Goal: Task Accomplishment & Management: Use online tool/utility

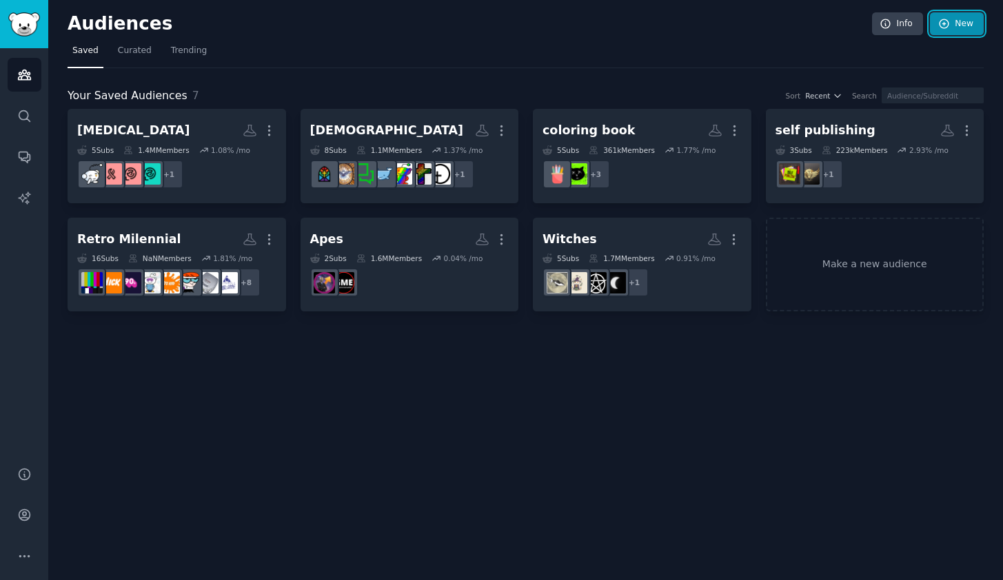
click at [948, 23] on icon at bounding box center [944, 24] width 12 height 12
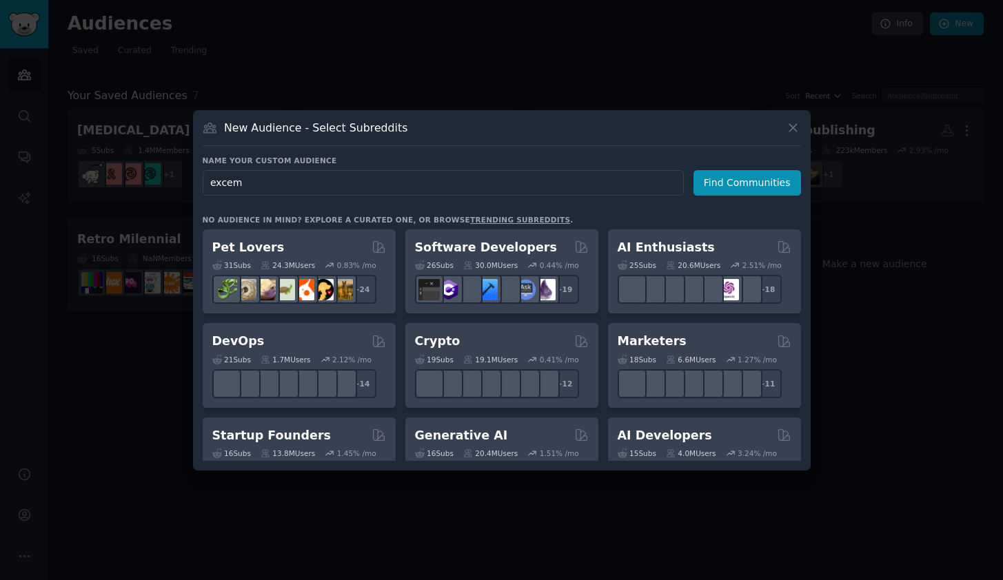
type input "excema"
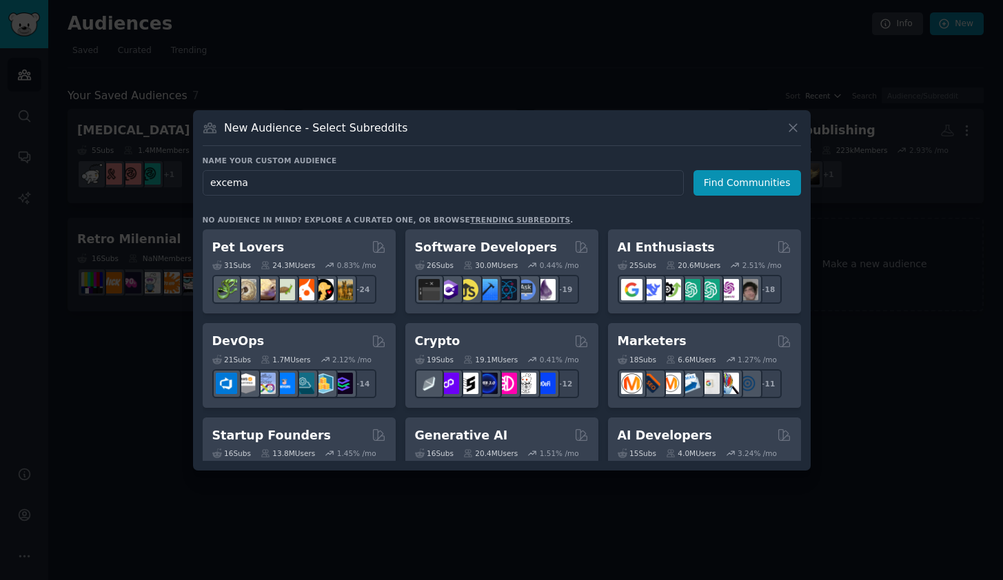
click button "Find Communities" at bounding box center [747, 183] width 108 height 26
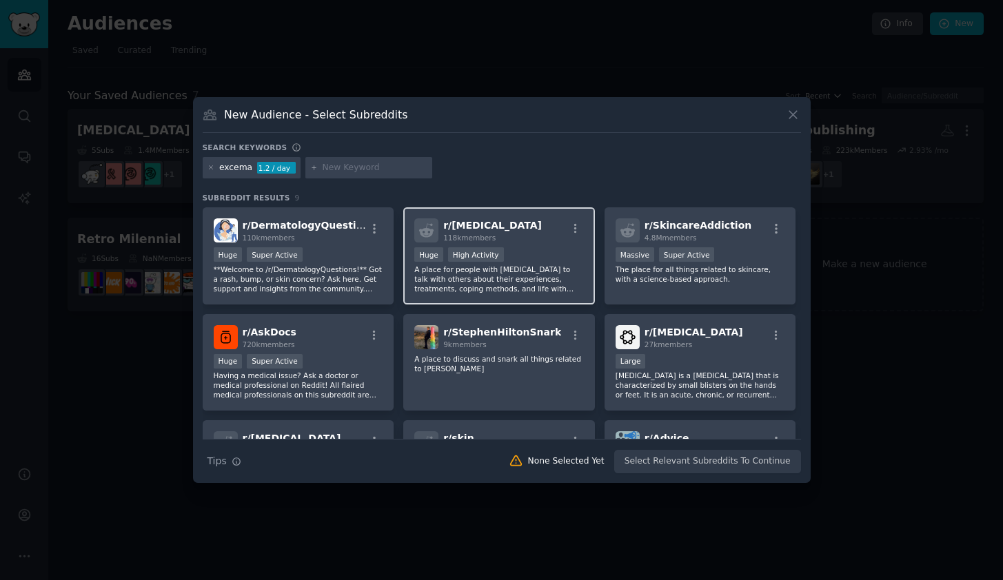
click at [545, 247] on div "r/ [MEDICAL_DATA] 118k members Huge High Activity A place for people with [MEDI…" at bounding box center [499, 255] width 192 height 97
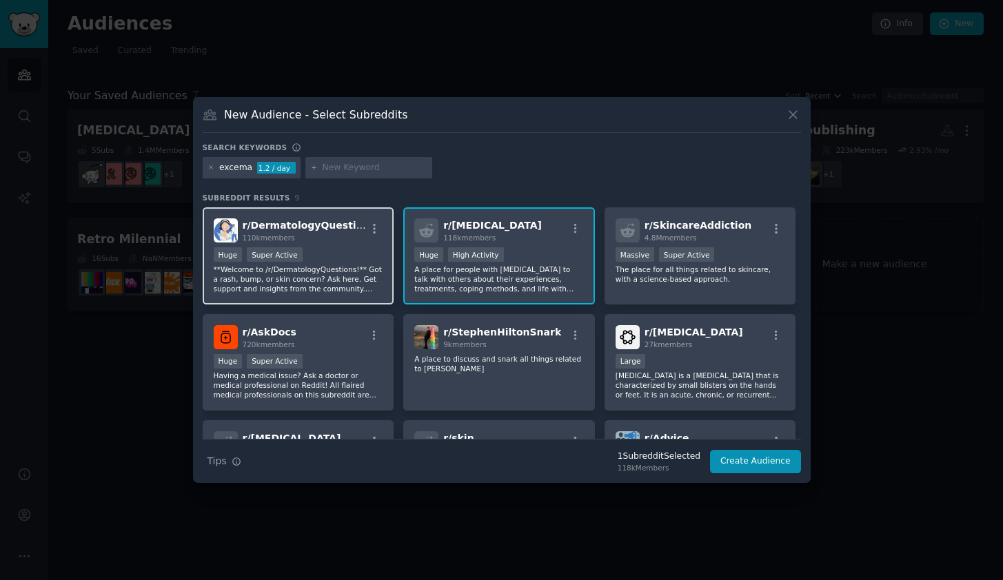
click at [360, 257] on div "Huge Super Active" at bounding box center [299, 255] width 170 height 17
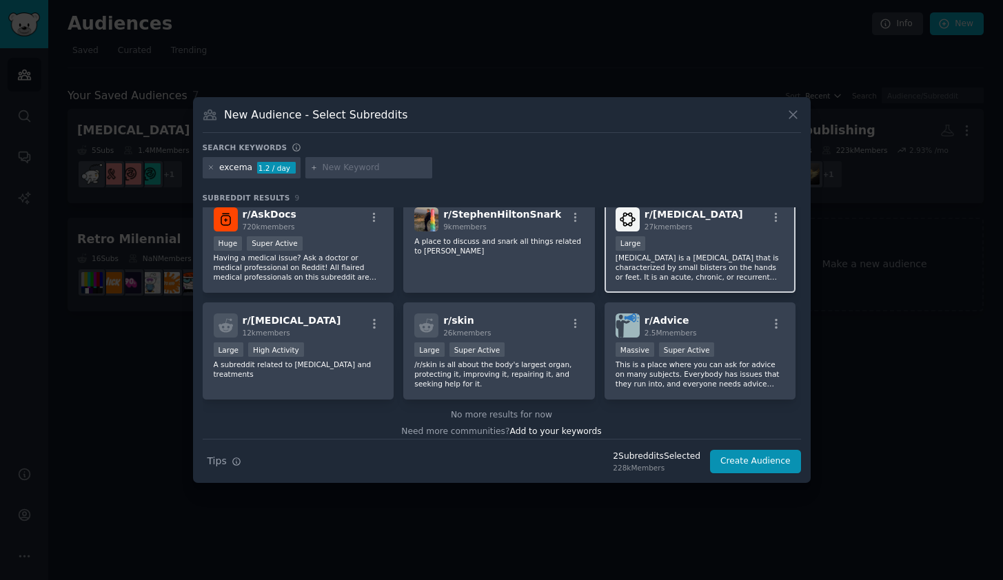
scroll to position [126, 0]
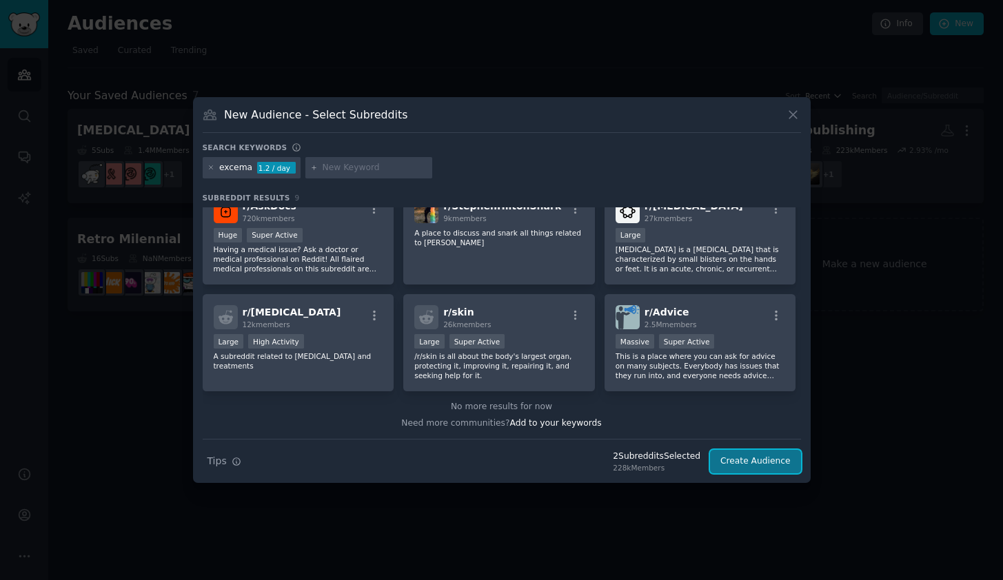
click at [740, 468] on button "Create Audience" at bounding box center [755, 461] width 91 height 23
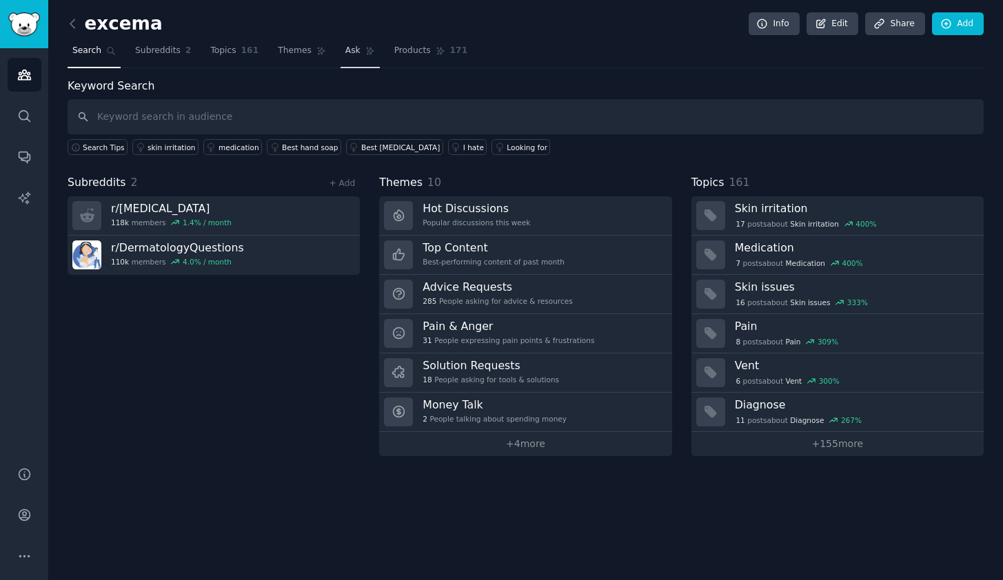
click at [367, 52] on icon at bounding box center [370, 51] width 10 height 10
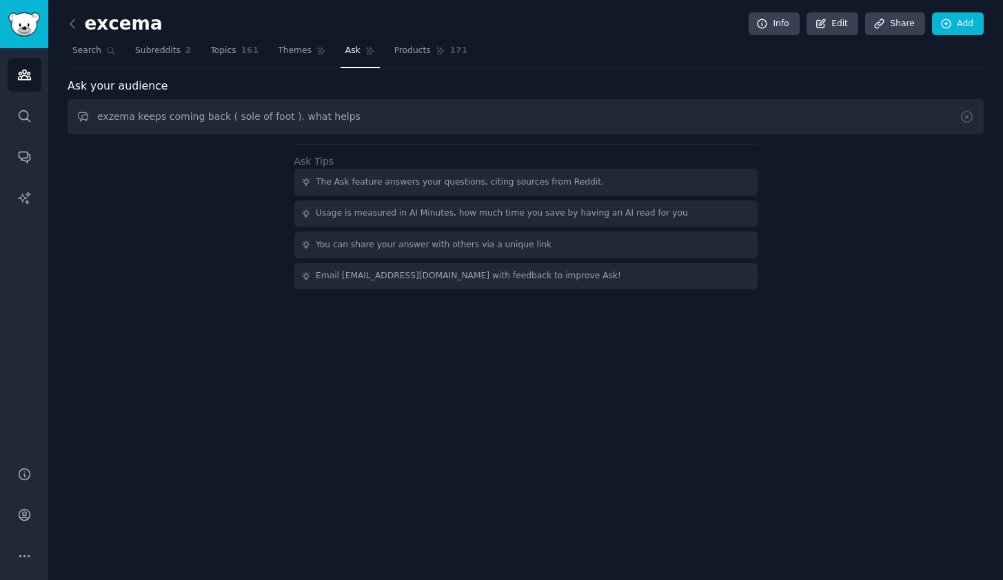
type input "exzema keeps coming back ( sole of foot ). what helps"
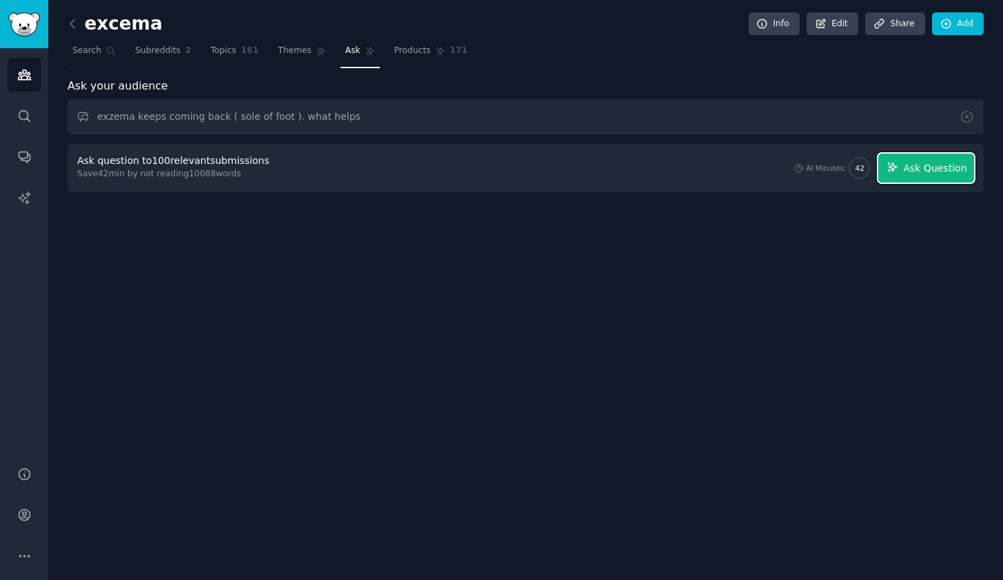
click at [917, 167] on span "Ask Question" at bounding box center [934, 168] width 63 height 14
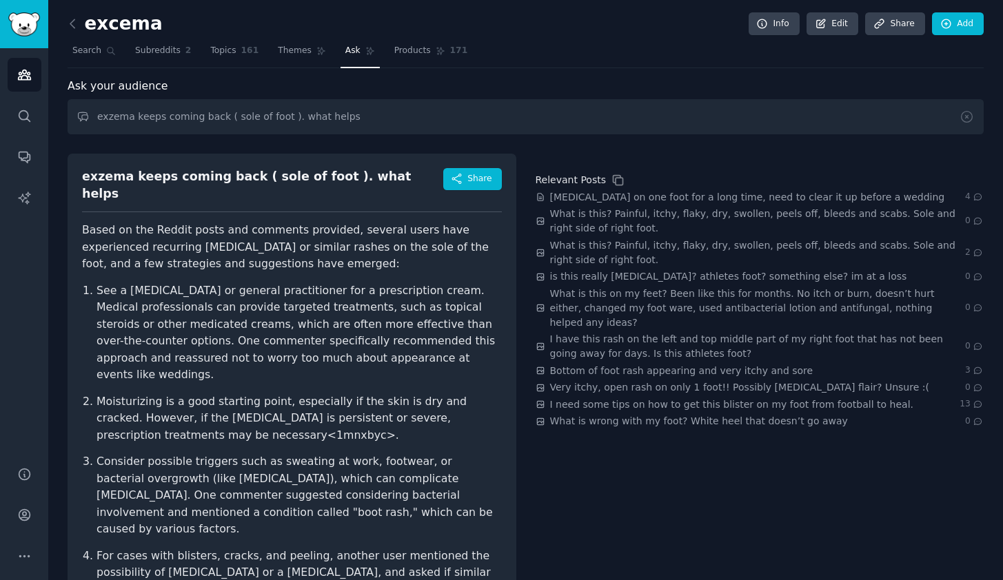
click at [61, 23] on div "excema Info Edit Share Add Search Subreddits 2 Topics 161 Themes Ask Products 1…" at bounding box center [525, 415] width 955 height 830
click at [69, 23] on icon at bounding box center [72, 24] width 14 height 14
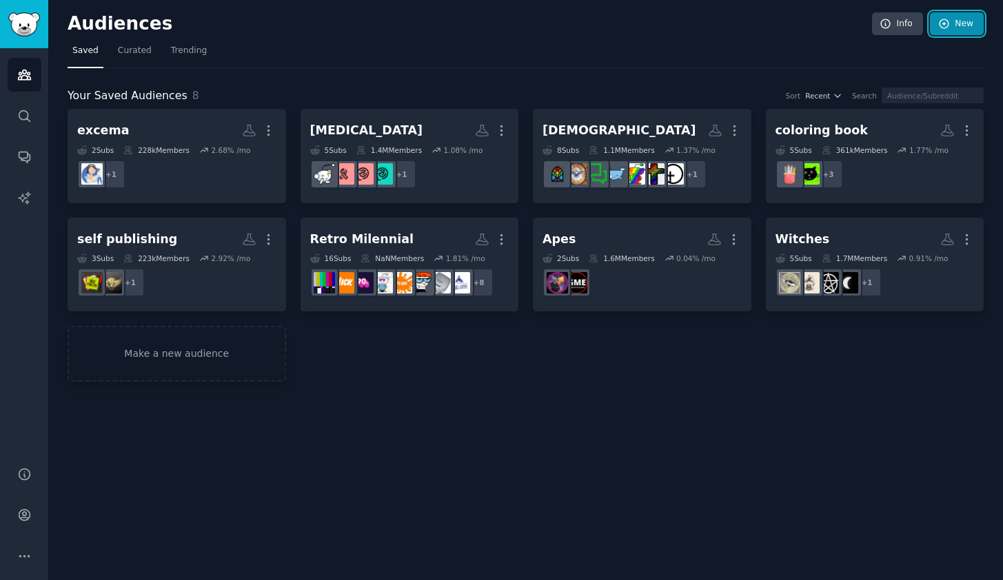
click at [962, 31] on link "New" at bounding box center [957, 23] width 54 height 23
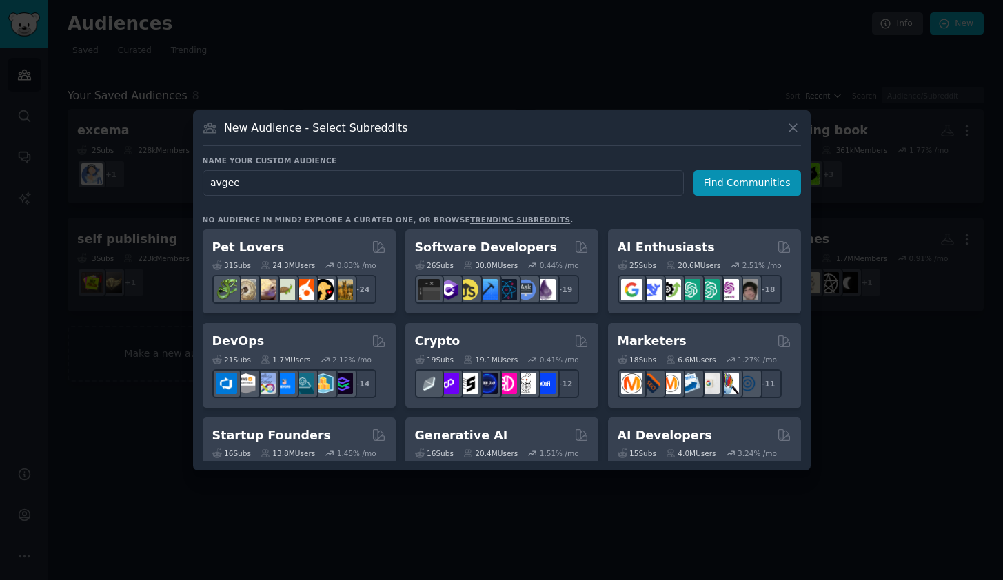
type input "avgeek"
click button "Find Communities" at bounding box center [747, 183] width 108 height 26
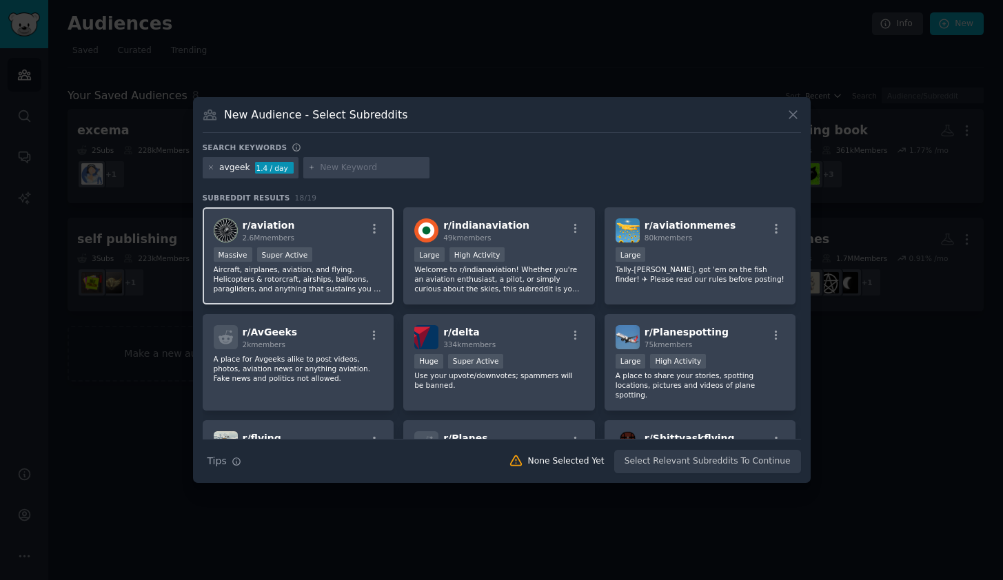
click at [330, 235] on div "r/ aviation 2.6M members" at bounding box center [299, 230] width 170 height 24
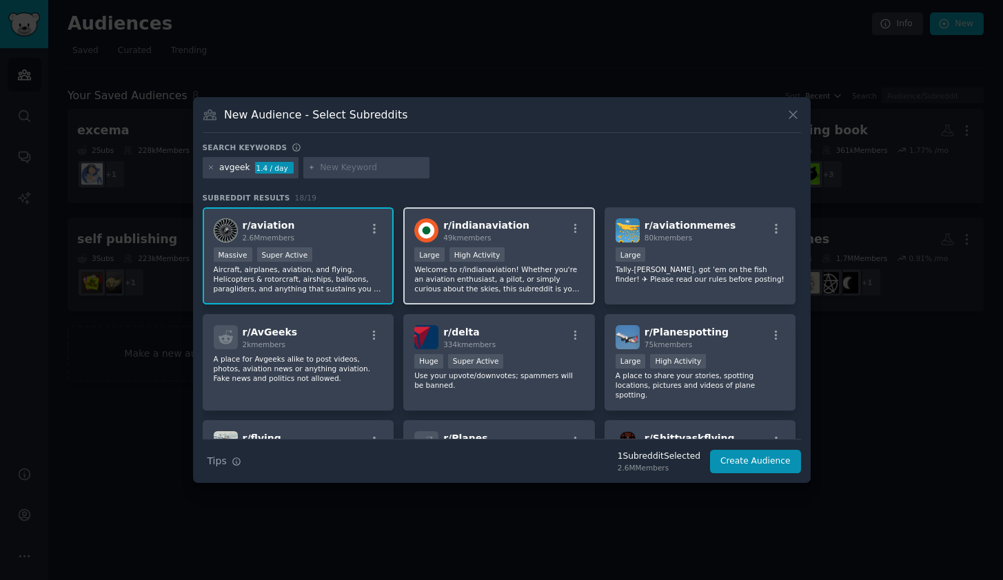
click at [538, 251] on div ">= 80th percentile for submissions / day Large High Activity" at bounding box center [499, 255] width 170 height 17
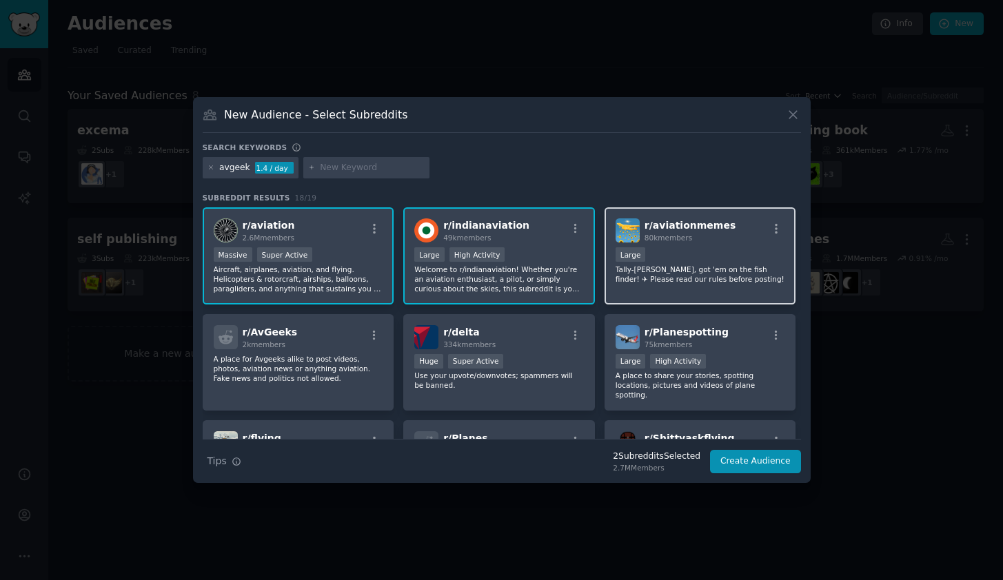
click at [717, 250] on div "10,000 - 100,000 members Large" at bounding box center [701, 255] width 170 height 17
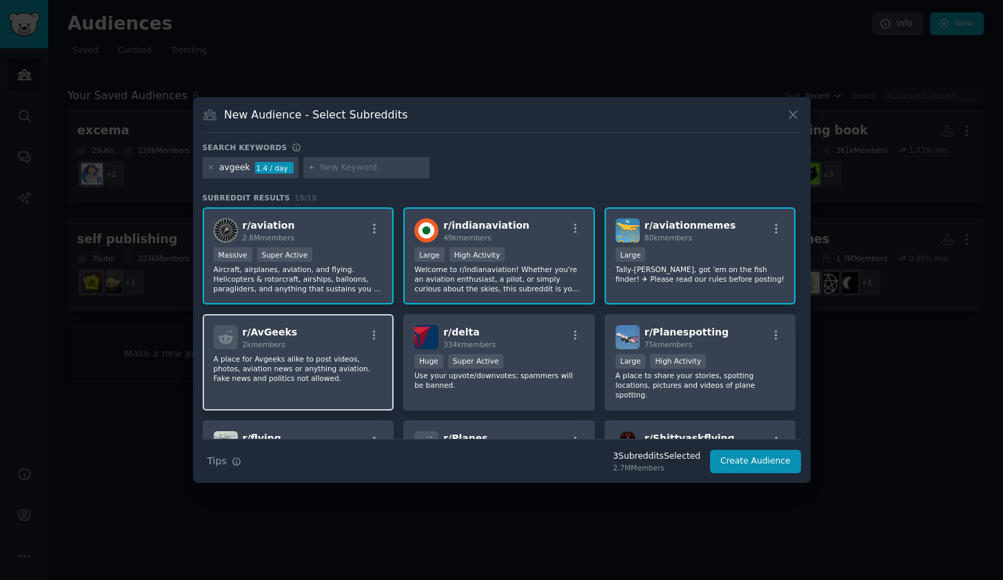
click at [334, 336] on div "r/ AvGeeks 2k members" at bounding box center [299, 337] width 170 height 24
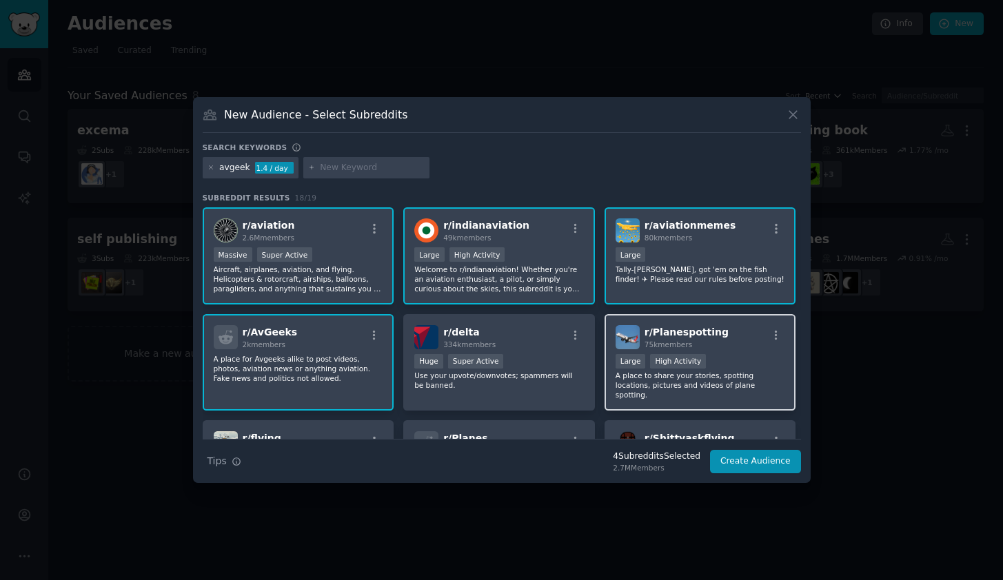
click at [721, 366] on div "Large High Activity" at bounding box center [701, 362] width 170 height 17
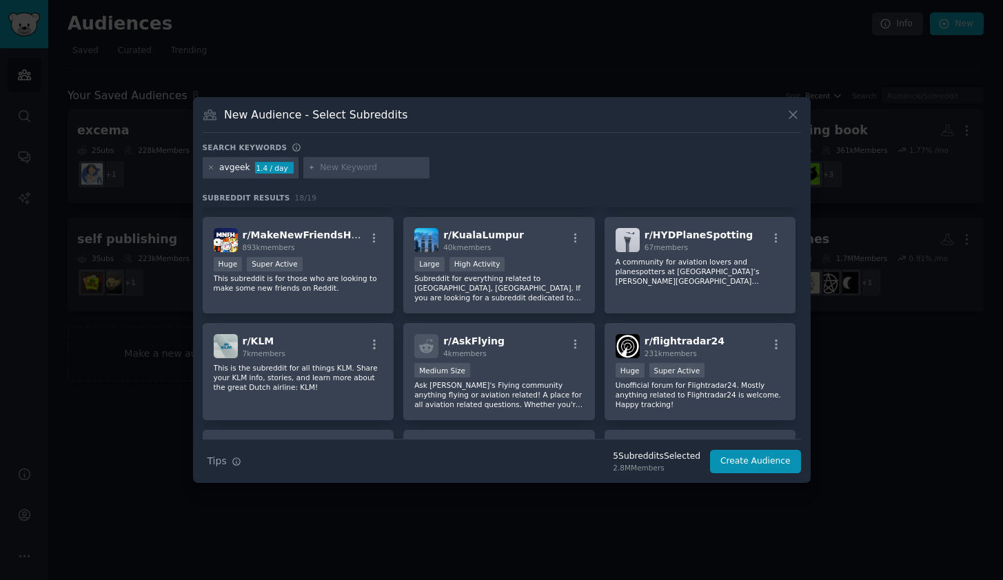
scroll to position [312, 0]
click at [753, 460] on button "Create Audience" at bounding box center [755, 461] width 91 height 23
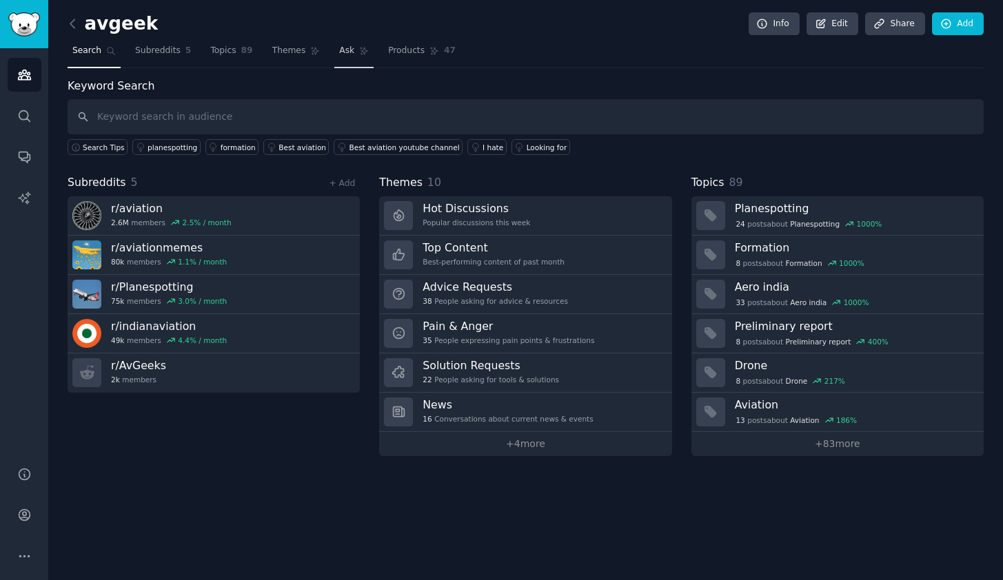
click at [352, 62] on link "Ask" at bounding box center [353, 54] width 39 height 28
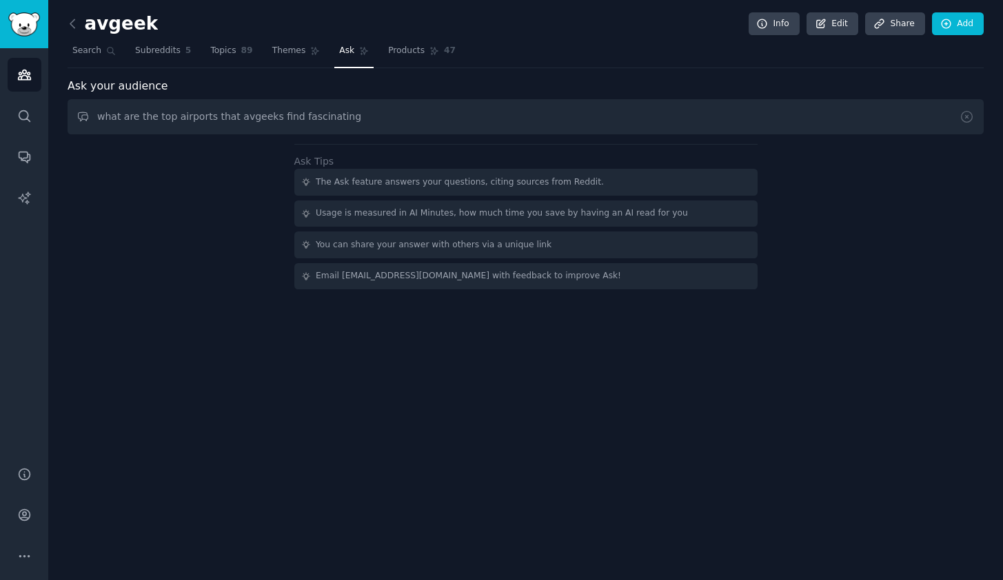
type input "what are the top airports that avgeeks find fascinating"
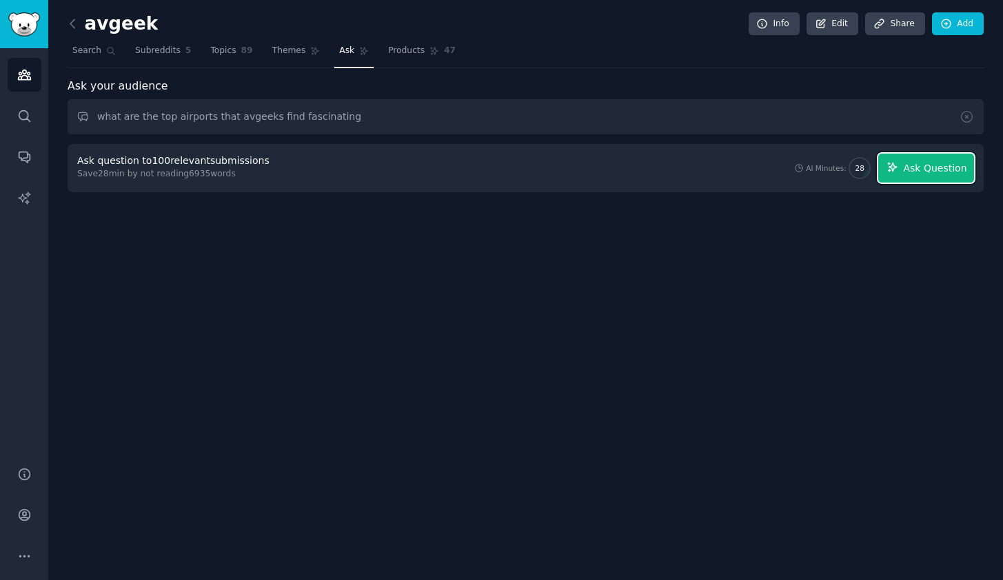
click at [908, 167] on span "Ask Question" at bounding box center [934, 168] width 63 height 14
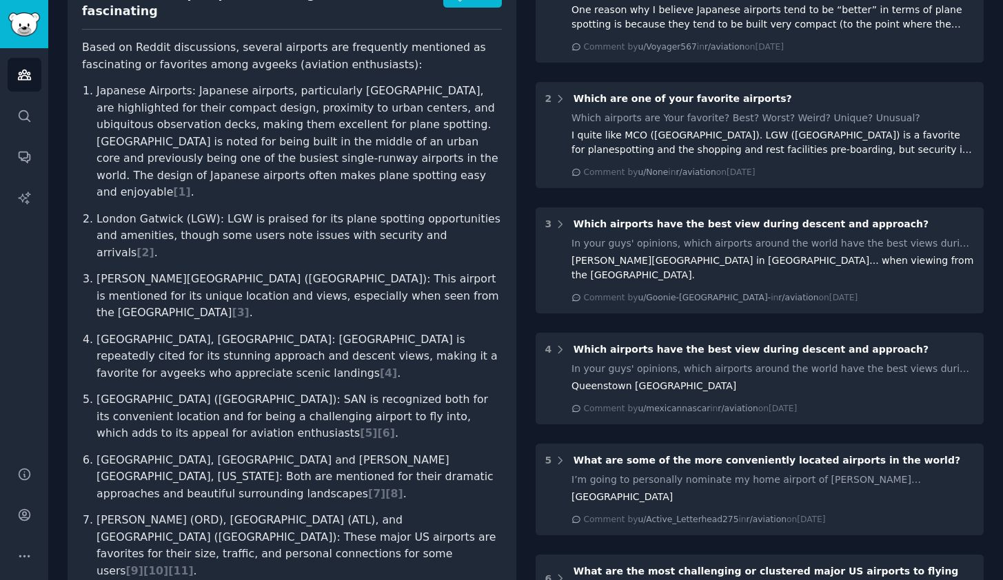
scroll to position [187, 0]
